Goal: Task Accomplishment & Management: Manage account settings

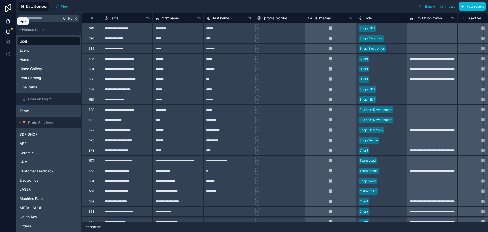
click at [7, 22] on icon at bounding box center [8, 21] width 5 height 5
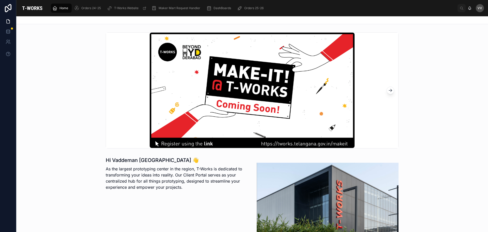
scroll to position [102, 0]
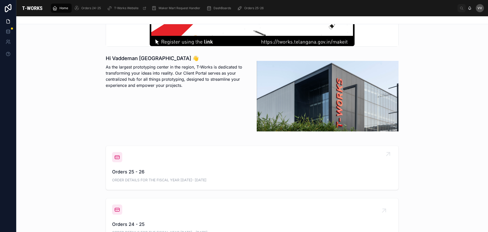
click at [127, 172] on span "Orders 25 - 26" at bounding box center [252, 171] width 280 height 7
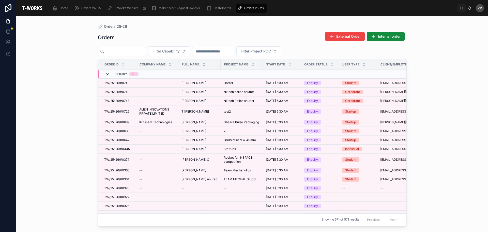
click at [109, 74] on icon at bounding box center [108, 74] width 4 height 4
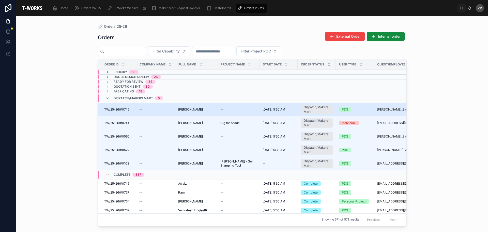
click at [190, 110] on span "[PERSON_NAME]" at bounding box center [190, 109] width 25 height 4
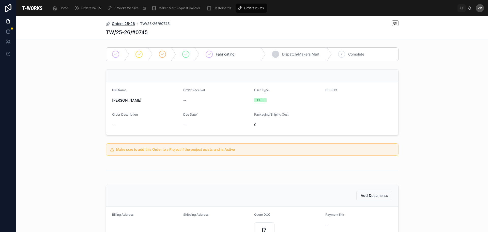
click at [121, 23] on span "Orders 25-26" at bounding box center [123, 23] width 23 height 5
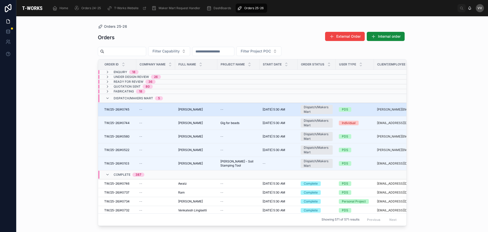
click at [112, 110] on span "TW/25-26/#0745" at bounding box center [116, 109] width 25 height 4
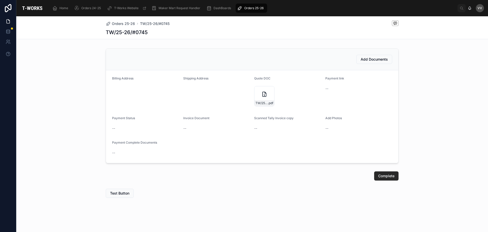
scroll to position [137, 0]
click at [266, 96] on div "TW/25-26/#0745 .pdf" at bounding box center [264, 95] width 20 height 20
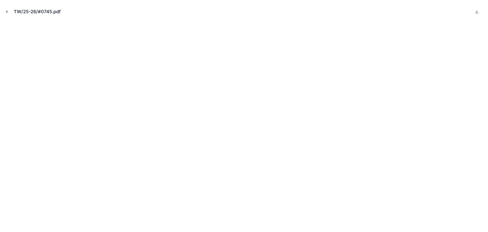
click at [6, 10] on icon "Close modal" at bounding box center [7, 12] width 4 height 4
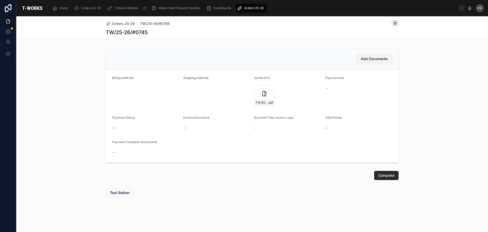
click at [374, 57] on span "Add Documents" at bounding box center [374, 58] width 27 height 5
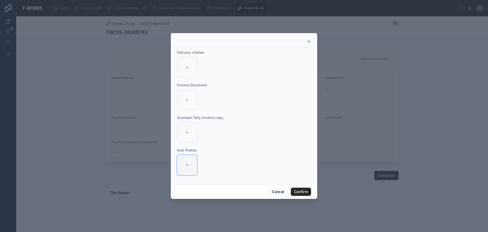
click at [184, 163] on div at bounding box center [187, 165] width 20 height 20
type input "**********"
click at [305, 191] on button "Confirm" at bounding box center [301, 191] width 20 height 8
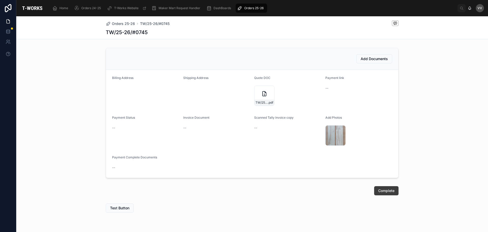
click at [383, 193] on span "Complete" at bounding box center [387, 190] width 16 height 5
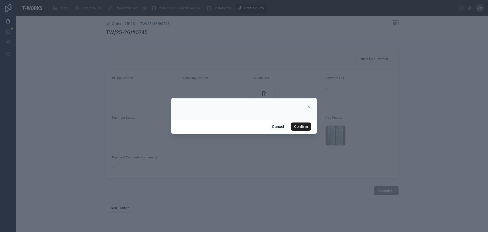
click at [305, 127] on button "Confirm" at bounding box center [301, 126] width 20 height 8
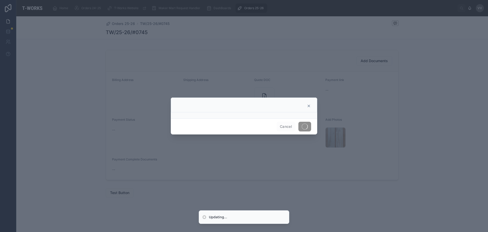
scroll to position [135, 0]
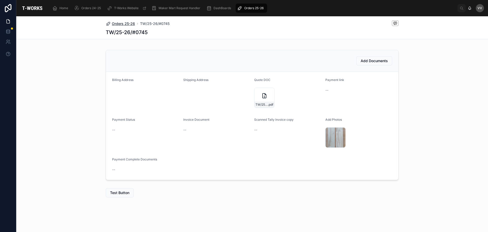
click at [125, 23] on span "Orders 25-26" at bounding box center [123, 23] width 23 height 5
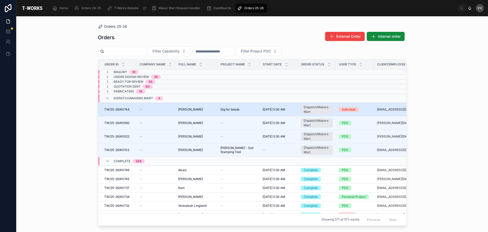
click at [197, 110] on span "[PERSON_NAME]" at bounding box center [190, 109] width 25 height 4
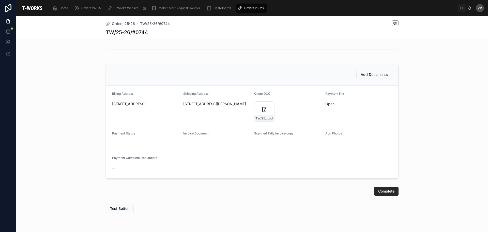
scroll to position [127, 0]
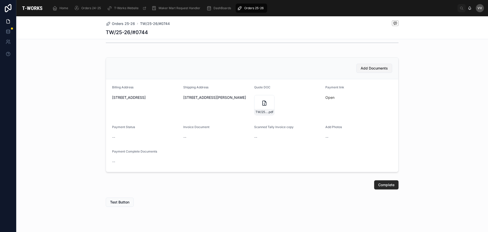
click at [367, 67] on span "Add Documents" at bounding box center [374, 68] width 27 height 5
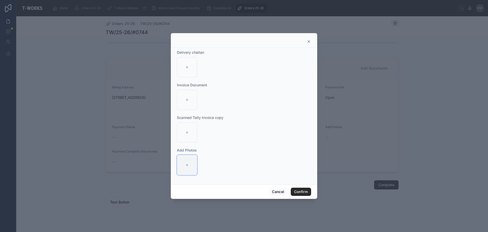
click at [189, 166] on icon at bounding box center [187, 165] width 4 height 4
type input "**********"
click at [192, 100] on div at bounding box center [187, 100] width 20 height 20
type input "**********"
click at [302, 192] on button "Confirm" at bounding box center [301, 191] width 20 height 8
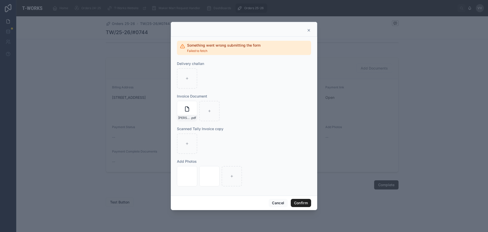
click at [297, 201] on button "Confirm" at bounding box center [301, 203] width 20 height 8
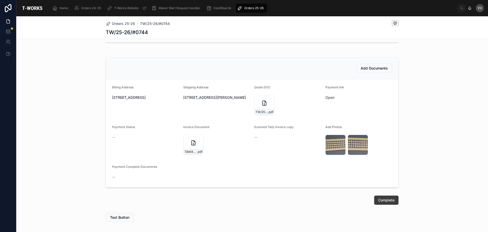
click at [382, 199] on span "Complete" at bounding box center [387, 199] width 16 height 5
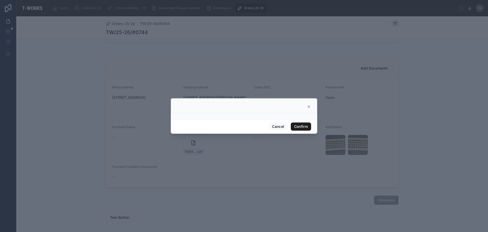
click at [306, 126] on button "Confirm" at bounding box center [301, 126] width 20 height 8
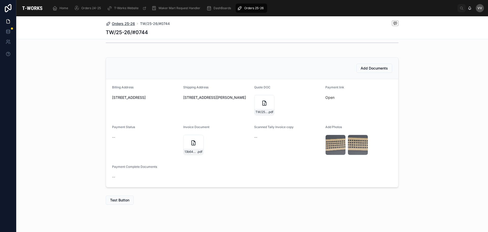
click at [125, 23] on span "Orders 25-26" at bounding box center [123, 23] width 23 height 5
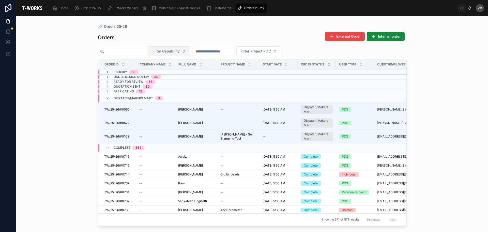
click at [190, 49] on button "Filter Capability" at bounding box center [169, 51] width 42 height 10
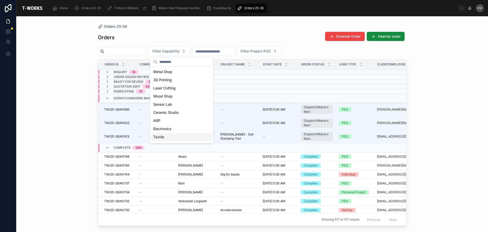
click at [160, 136] on div "Textile" at bounding box center [181, 137] width 61 height 8
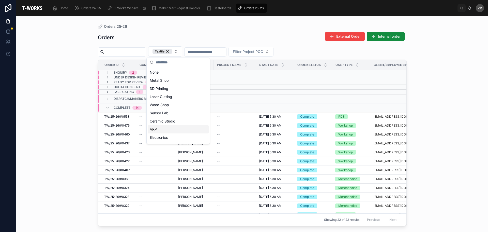
click at [68, 118] on div "Orders 25-26 Orders External Order Internal order Textile Filter Project POC Or…" at bounding box center [252, 123] width 472 height 215
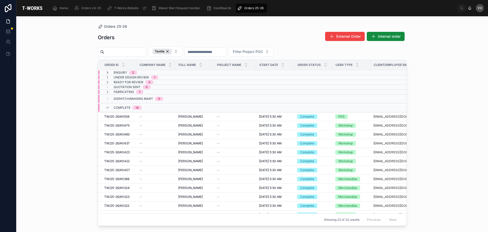
click at [107, 71] on icon at bounding box center [108, 72] width 4 height 4
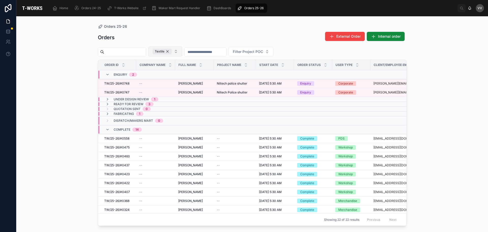
click at [172, 50] on div "Textile" at bounding box center [162, 52] width 19 height 6
